Goal: Book appointment/travel/reservation

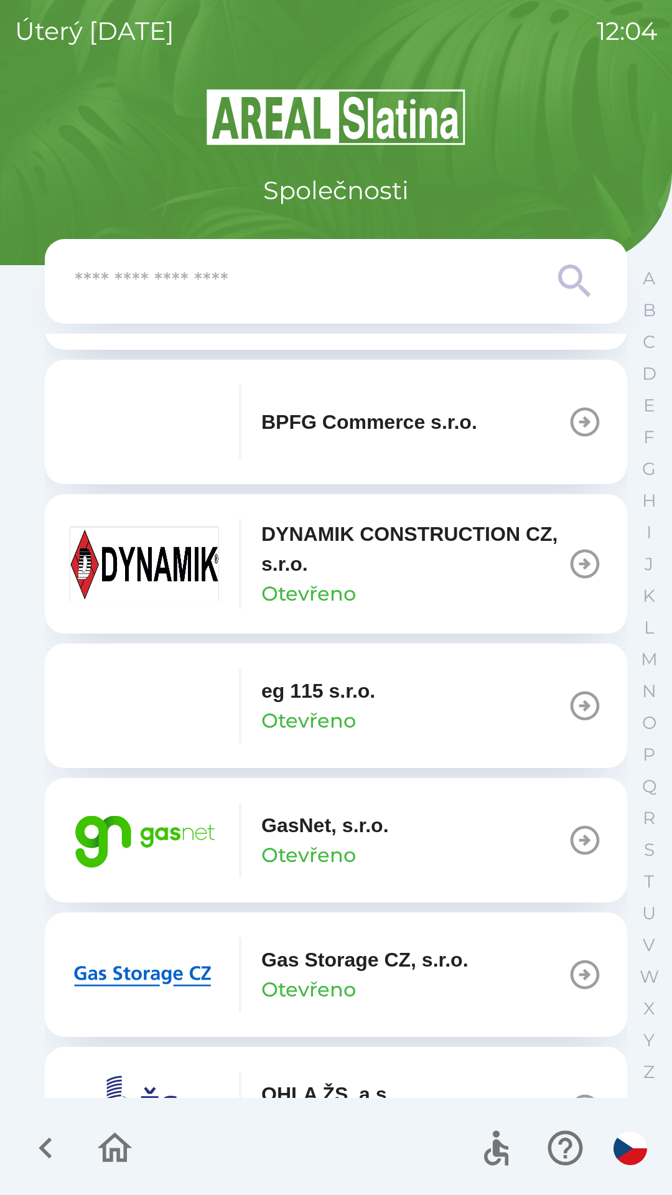
scroll to position [538, 0]
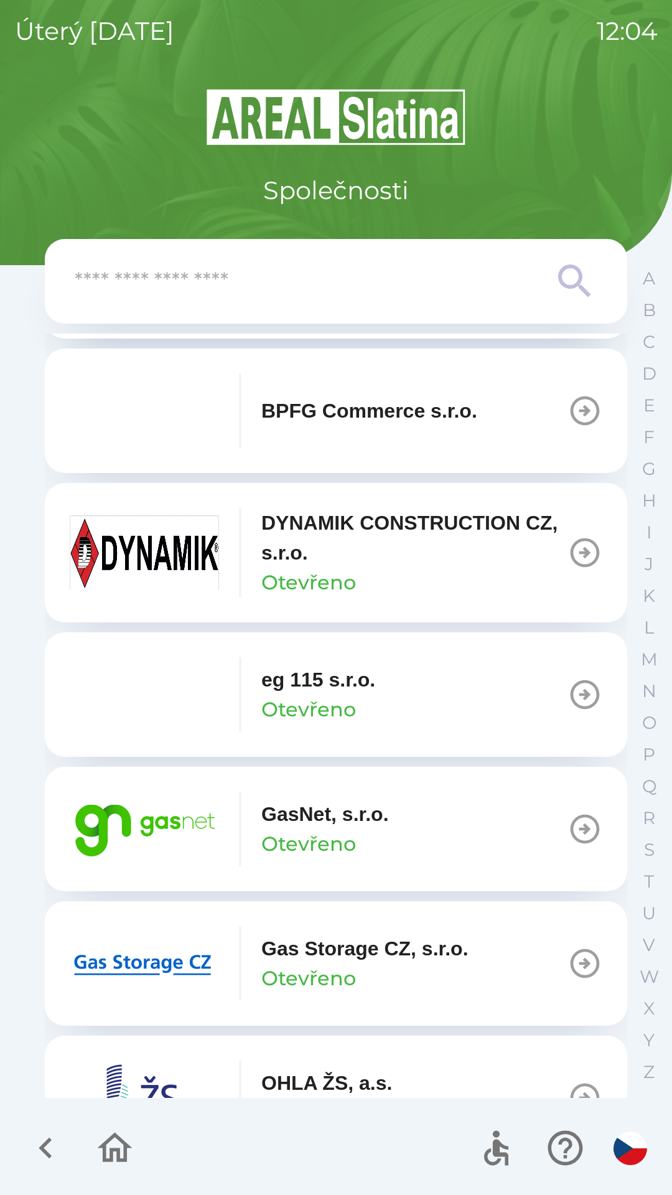
click at [520, 837] on button "GasNet, s.r.o. Otevřeno" at bounding box center [336, 829] width 583 height 124
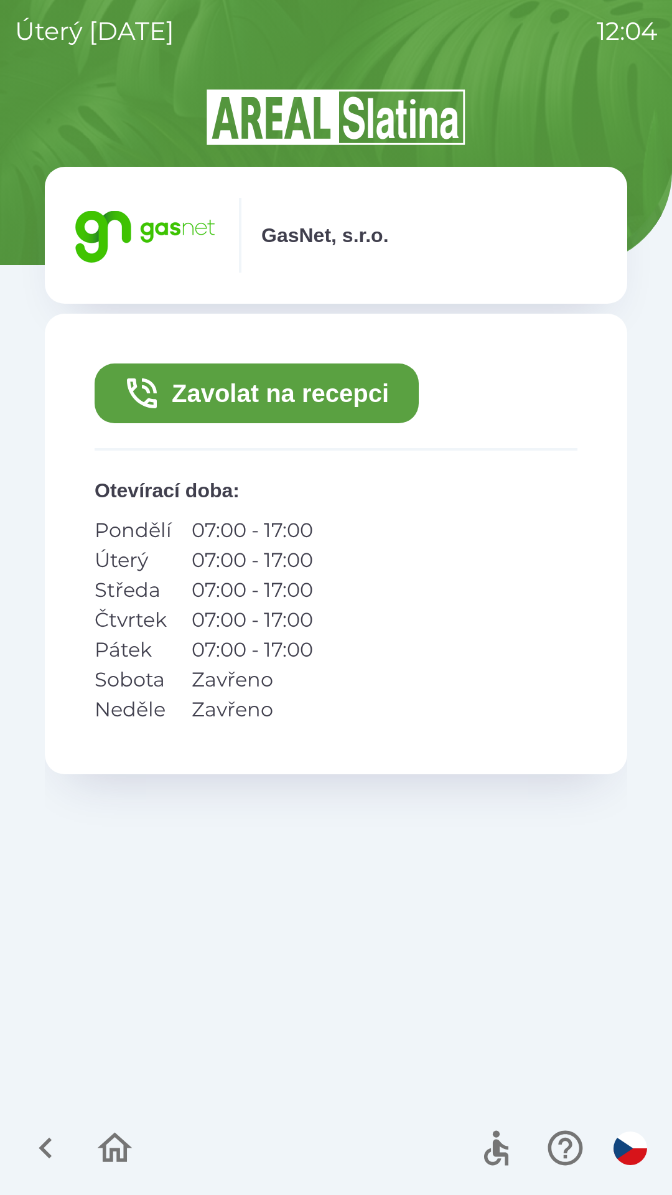
click at [273, 405] on button "Zavolat na recepci" at bounding box center [257, 394] width 324 height 60
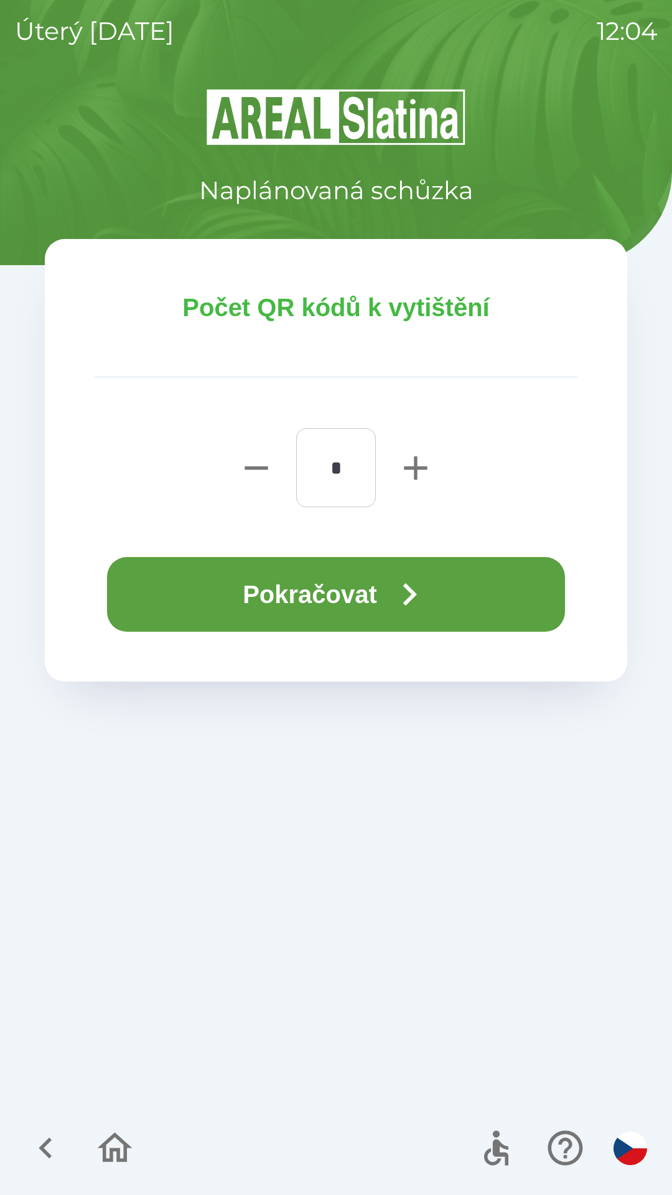
click at [268, 586] on button "Pokračovat" at bounding box center [336, 594] width 458 height 75
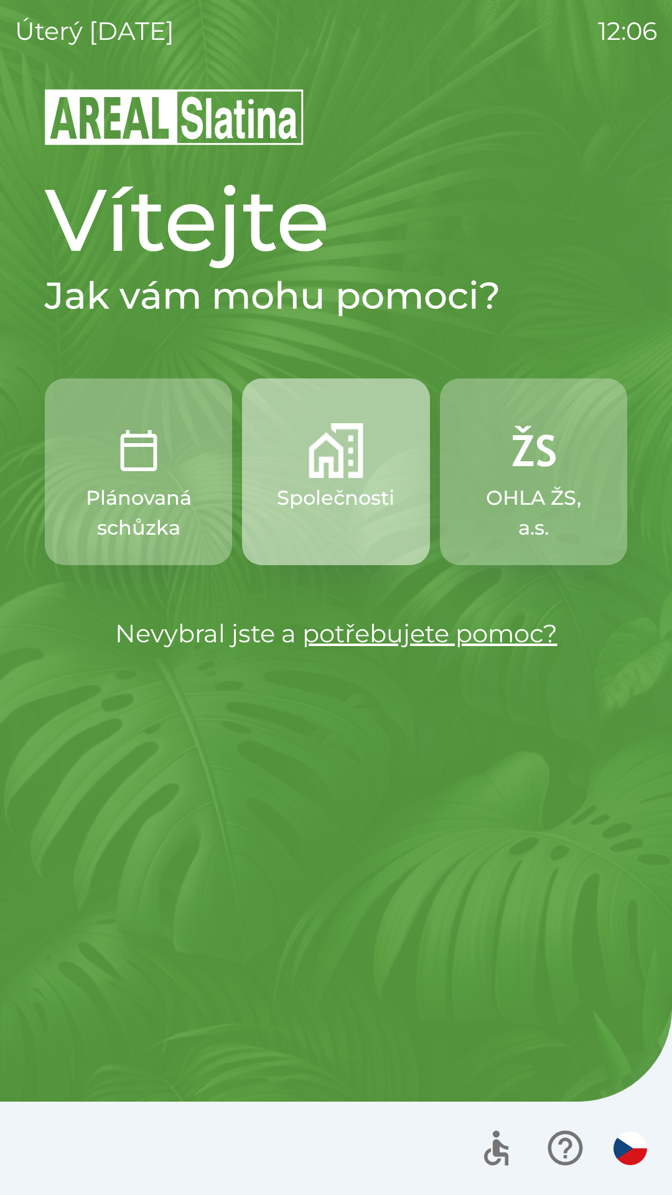
click at [316, 470] on img "button" at bounding box center [336, 450] width 55 height 55
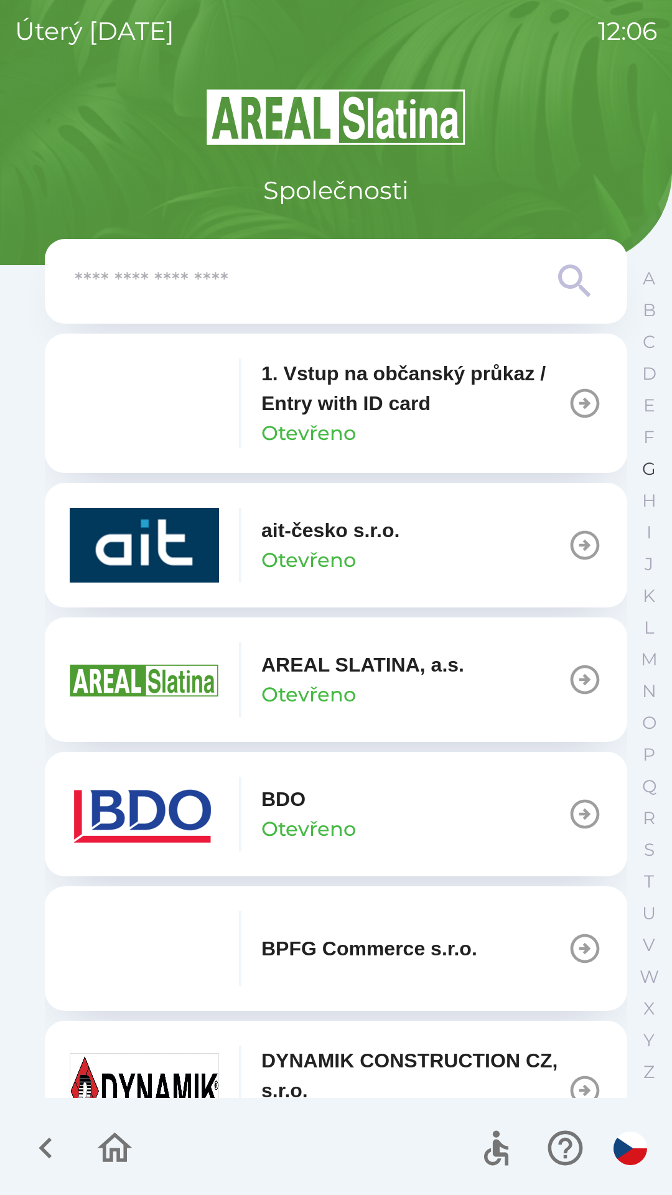
click at [654, 471] on p "G" at bounding box center [649, 469] width 14 height 22
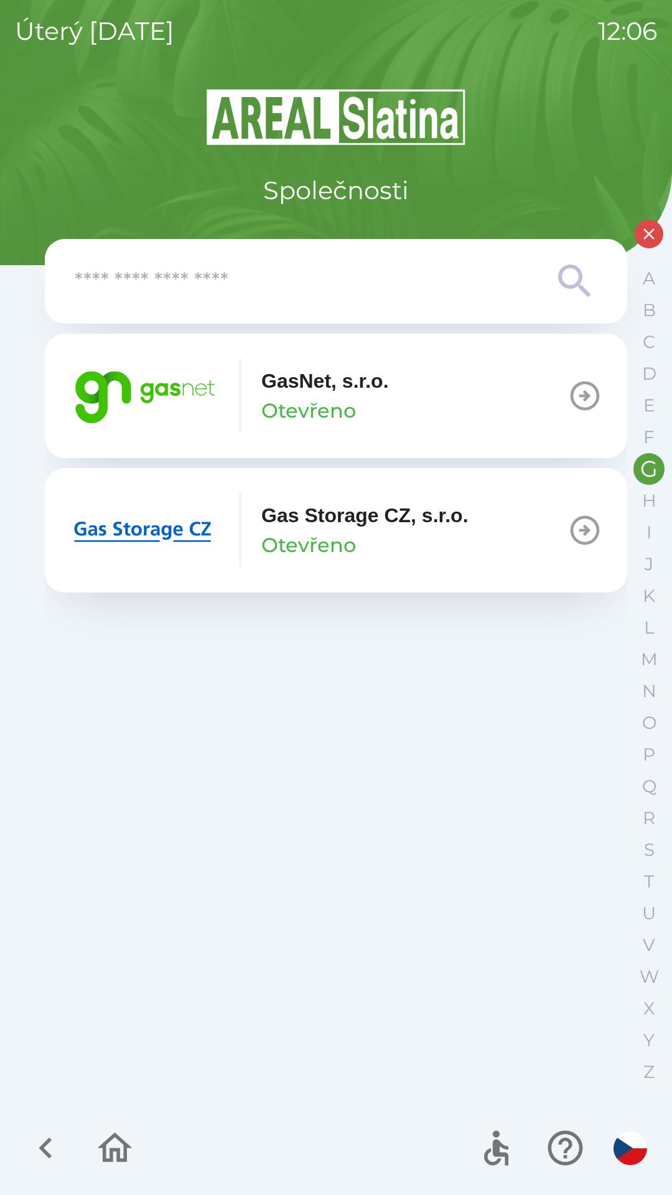
click at [571, 392] on icon "button" at bounding box center [585, 396] width 29 height 29
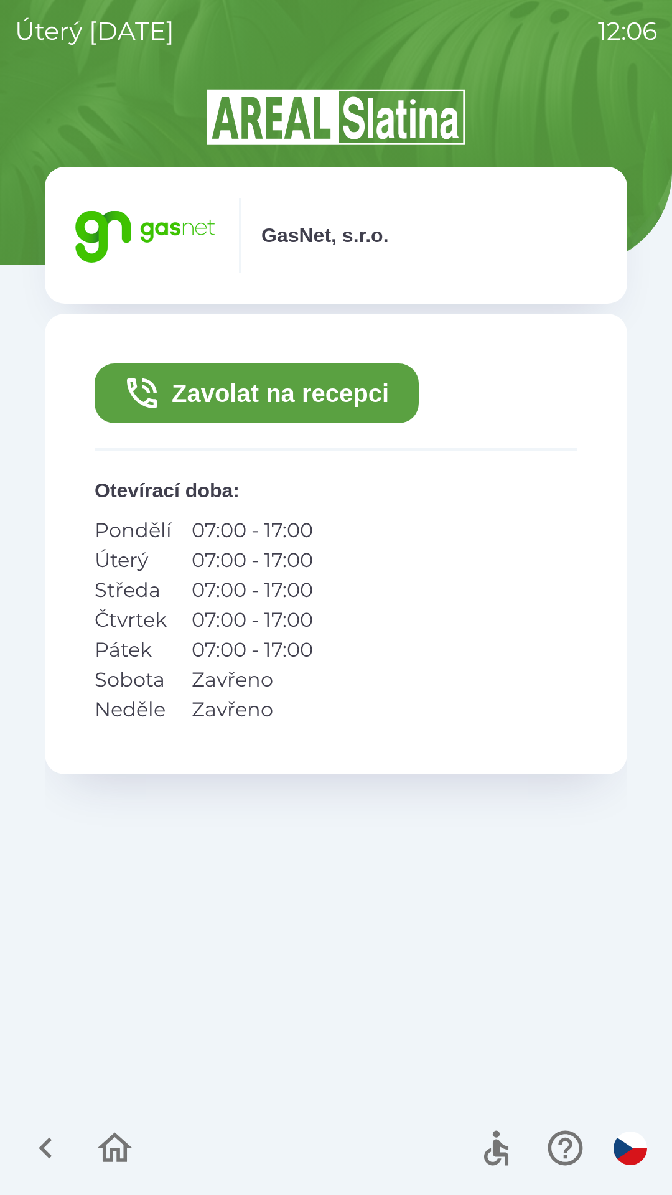
click at [318, 393] on button "Zavolat na recepci" at bounding box center [257, 394] width 324 height 60
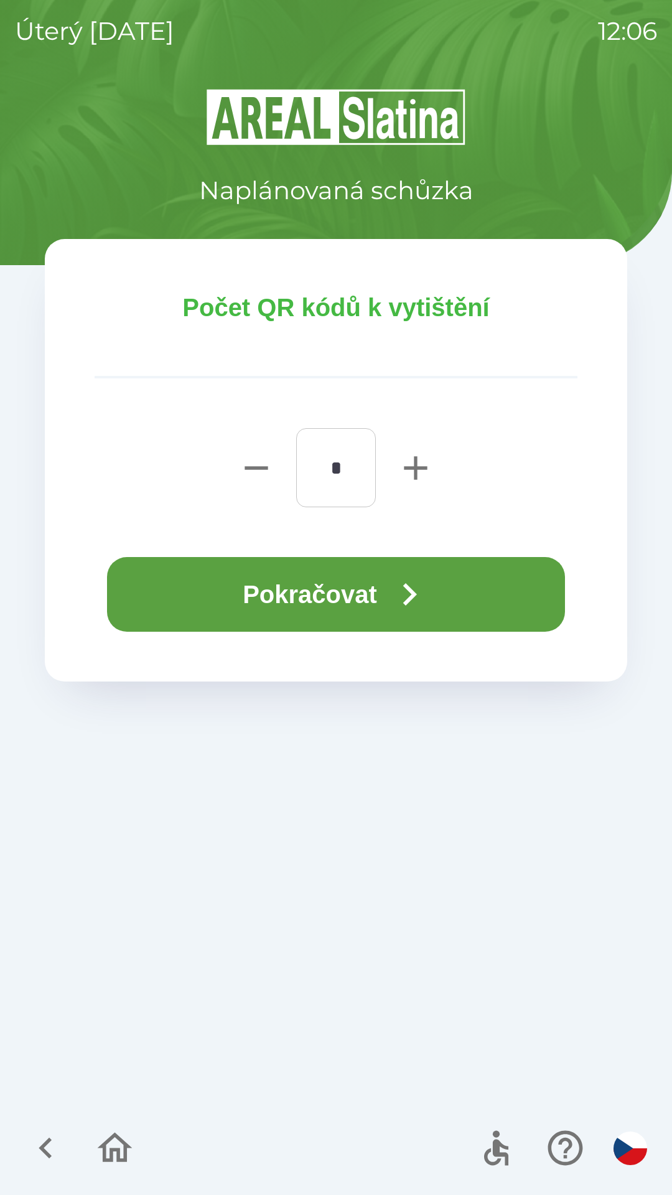
click at [366, 598] on button "Pokračovat" at bounding box center [336, 594] width 458 height 75
